Goal: Find specific page/section: Find specific page/section

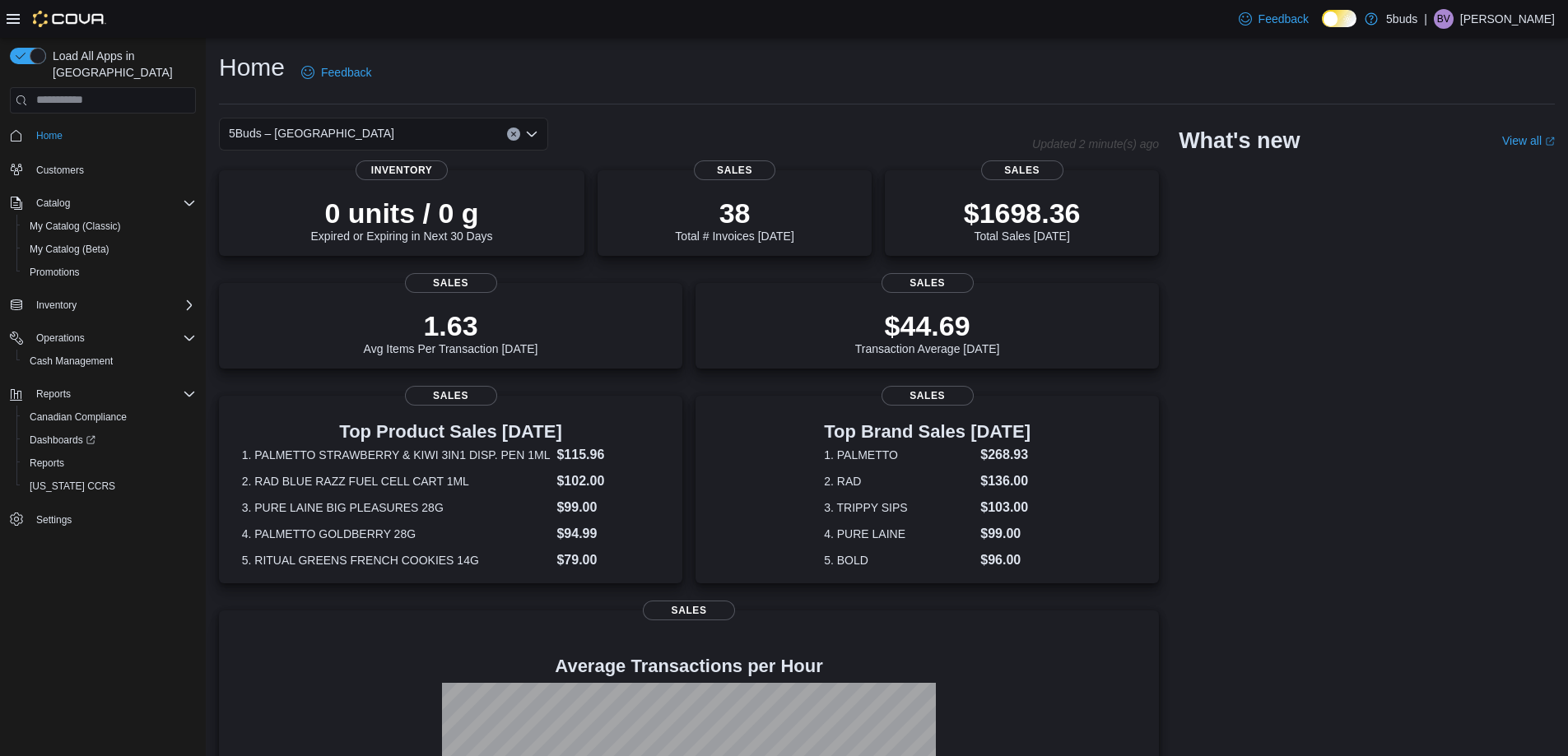
click at [1266, 364] on div "5Buds – [GEOGRAPHIC_DATA] Updated 2 minute(s) ago 0 units / 0 g Expired or Expi…" at bounding box center [887, 534] width 1337 height 833
